Goal: Information Seeking & Learning: Learn about a topic

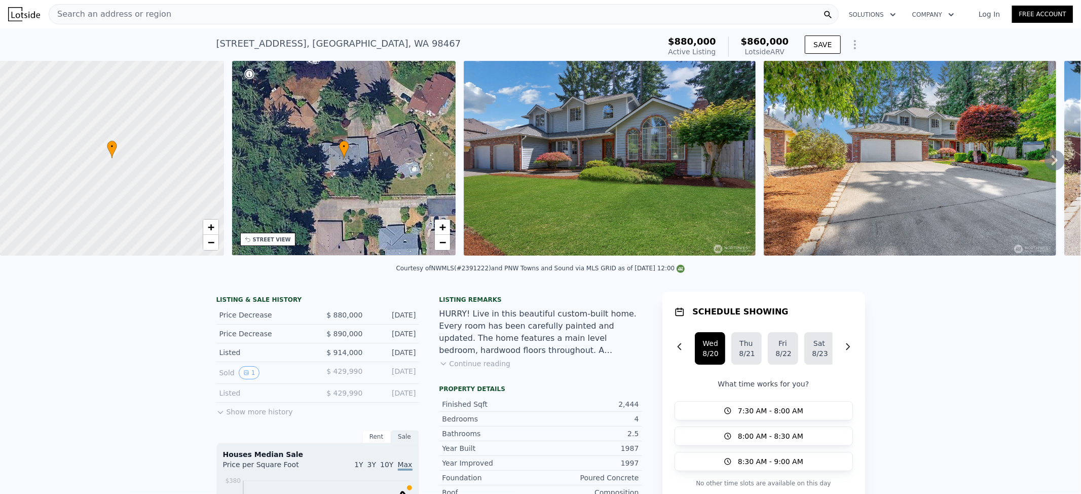
click at [165, 17] on div "Search an address or region" at bounding box center [444, 14] width 790 height 20
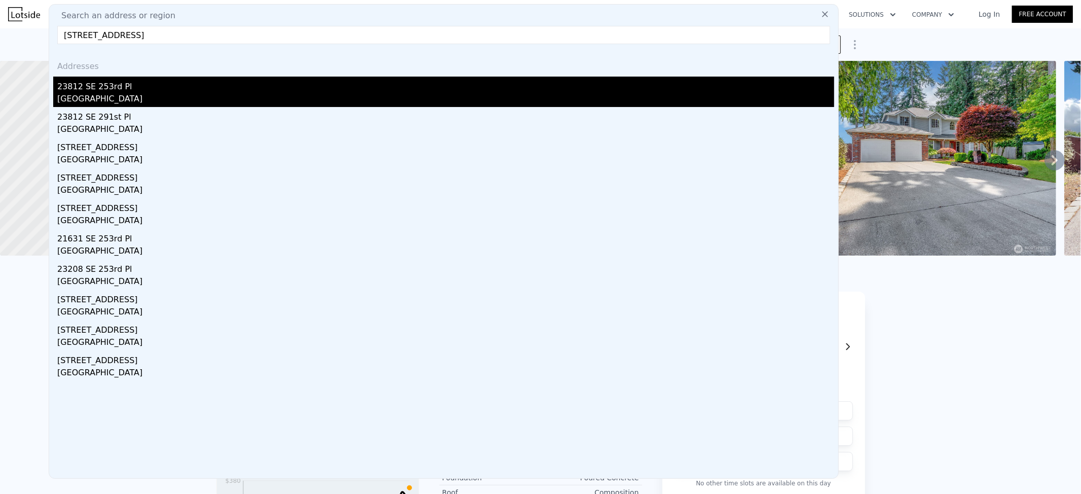
type input "[STREET_ADDRESS]"
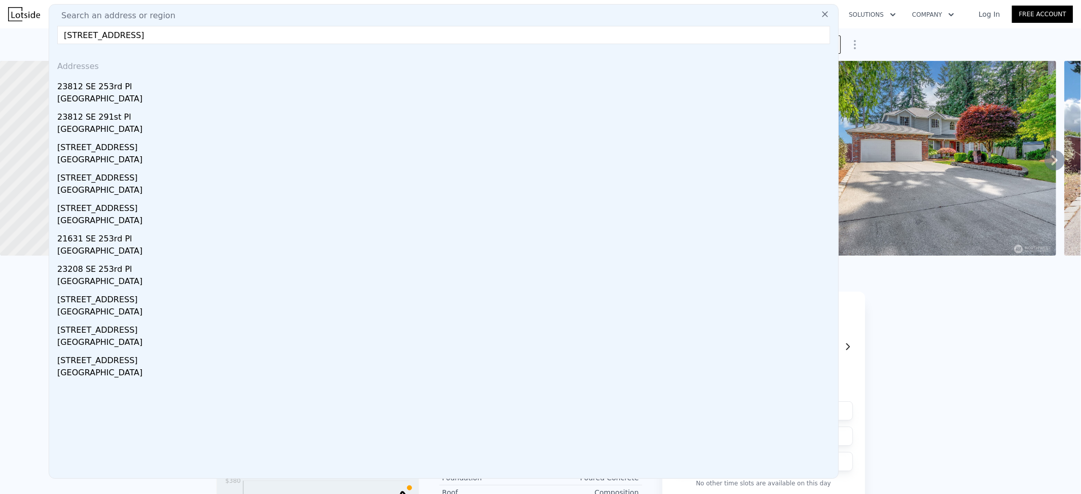
drag, startPoint x: 107, startPoint y: 90, endPoint x: 69, endPoint y: 84, distance: 38.9
click at [107, 90] on div "23812 SE 253rd Pl" at bounding box center [445, 85] width 777 height 16
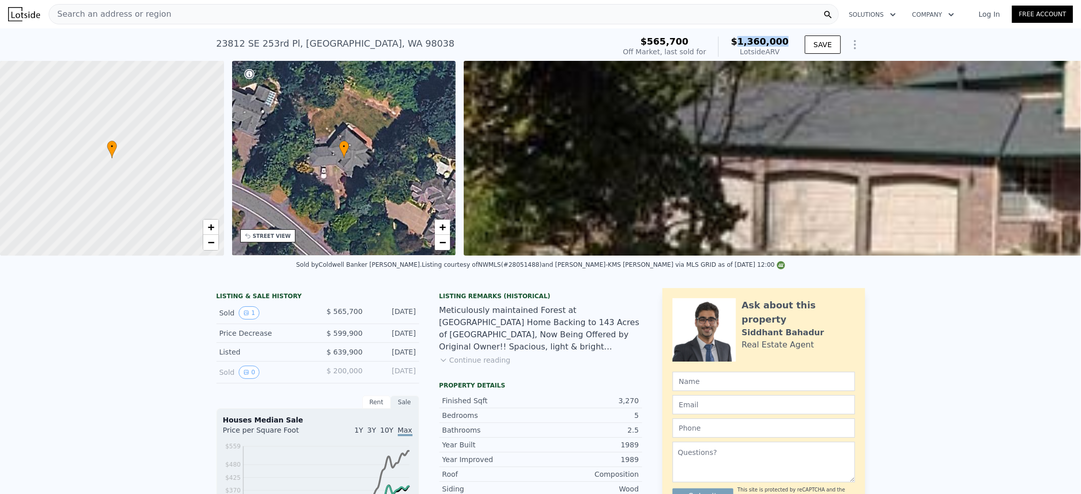
drag, startPoint x: 790, startPoint y: 43, endPoint x: 747, endPoint y: 43, distance: 43.1
click at [747, 43] on div "$565,700 Off Market, last sold for $1,360,000 Lotside ARV" at bounding box center [706, 46] width 174 height 28
copy span "1,360,000"
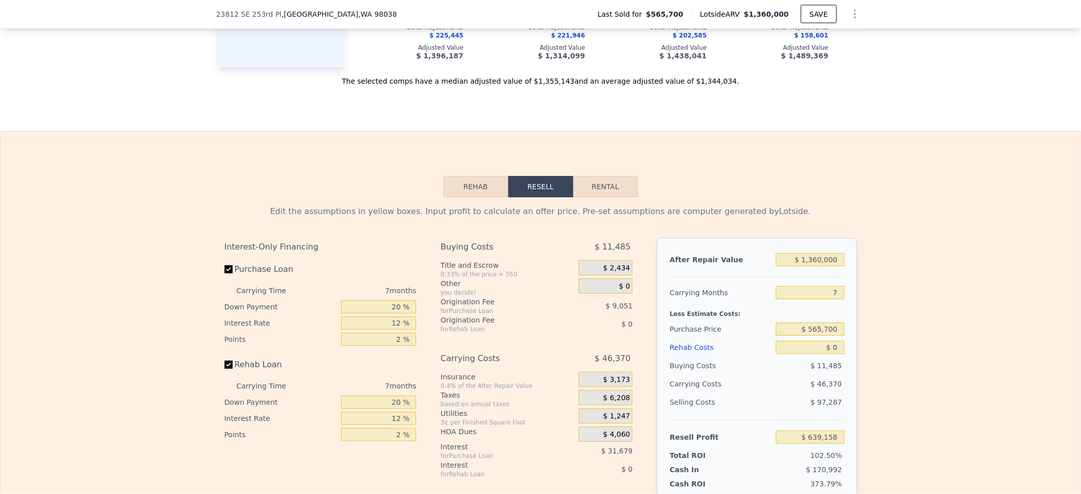
scroll to position [1619, 0]
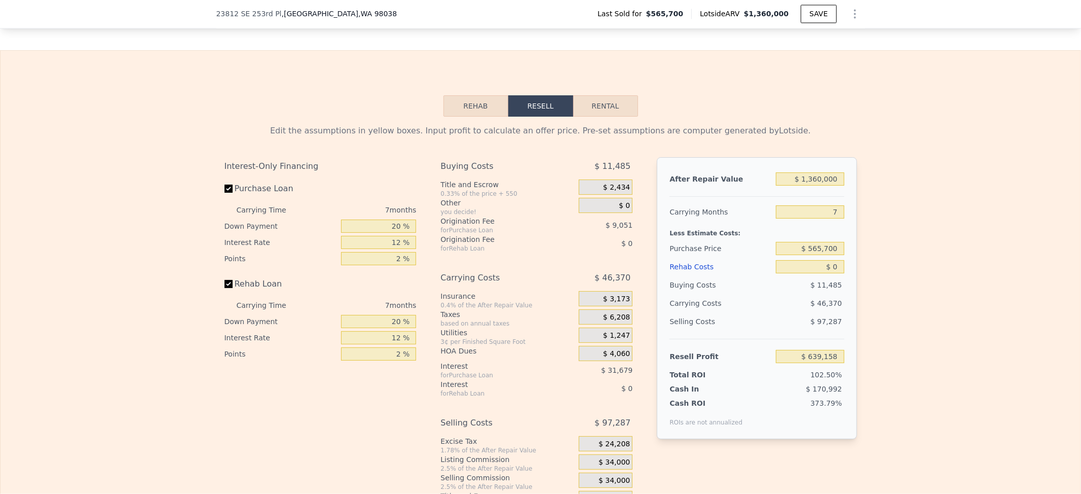
click at [466, 117] on button "Rehab" at bounding box center [476, 105] width 65 height 21
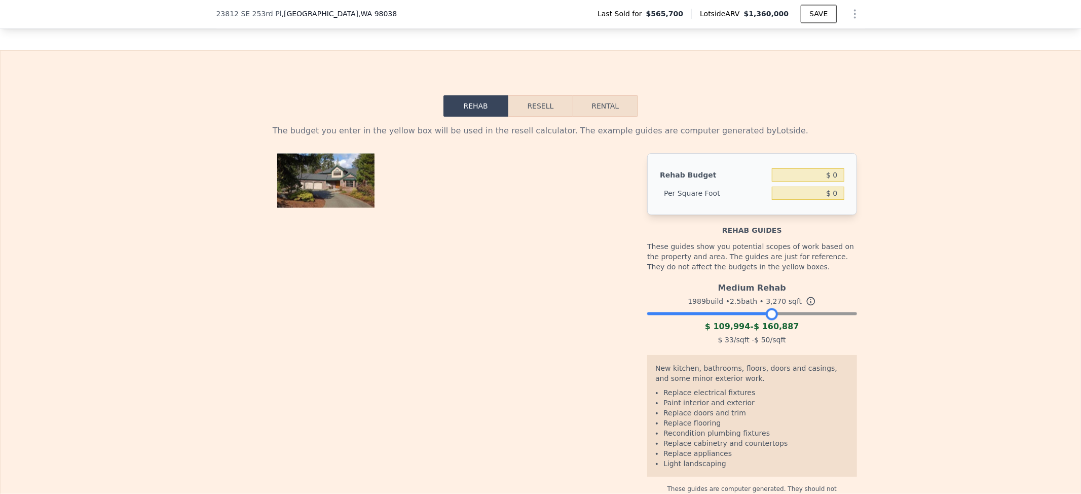
click at [768, 314] on div at bounding box center [751, 311] width 209 height 6
click at [729, 314] on div at bounding box center [751, 311] width 209 height 6
